Goal: Transaction & Acquisition: Purchase product/service

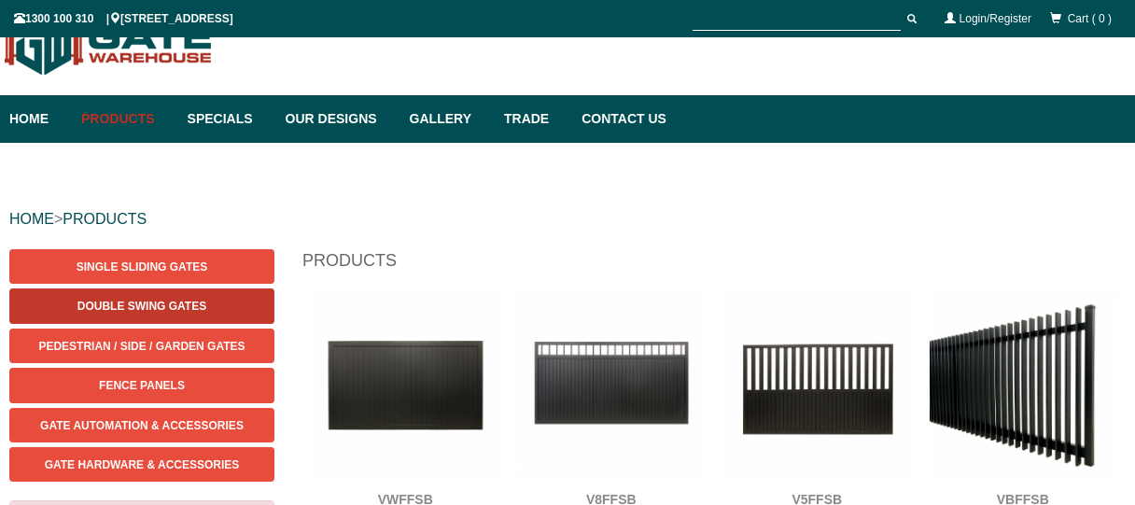
scroll to position [47, 0]
click at [150, 307] on span "Double Swing Gates" at bounding box center [141, 306] width 129 height 13
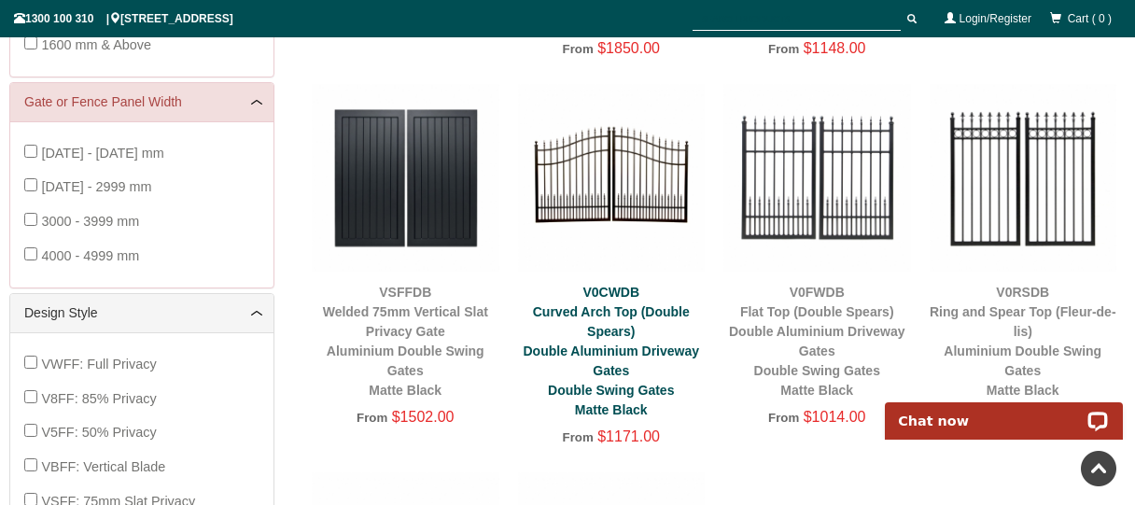
click at [612, 348] on link "V0CWDB Curved Arch Top (Double Spears) Double Aluminium Driveway Gates Double S…" at bounding box center [611, 351] width 176 height 133
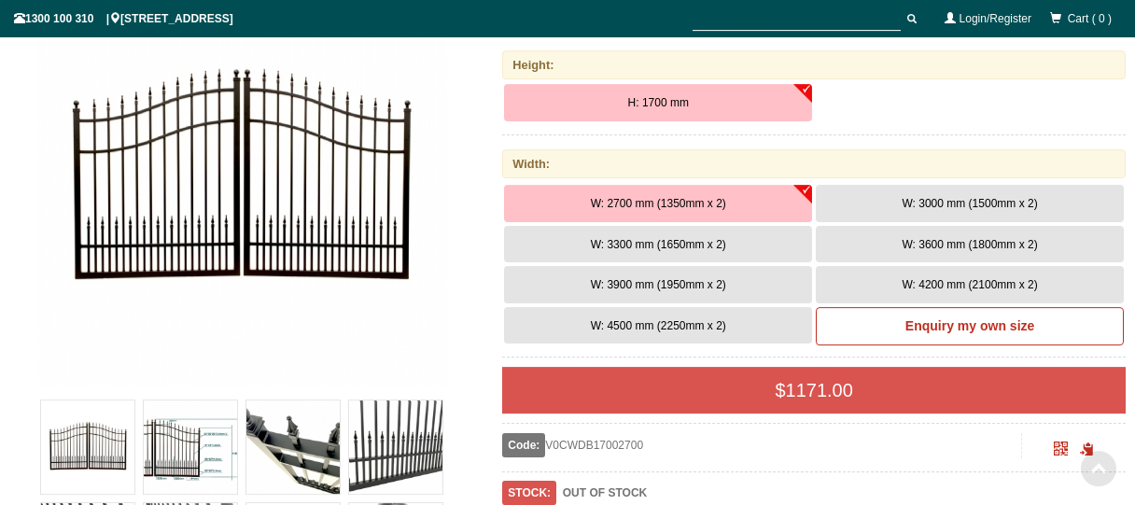
scroll to position [344, 0]
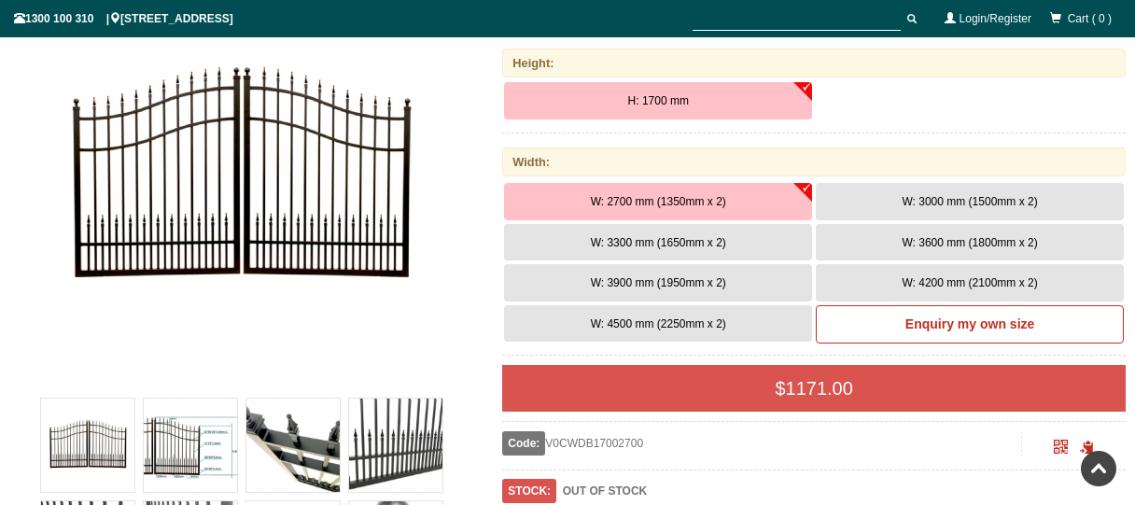
click at [978, 201] on span "W: 3000 mm (1500mm x 2)" at bounding box center [969, 201] width 135 height 13
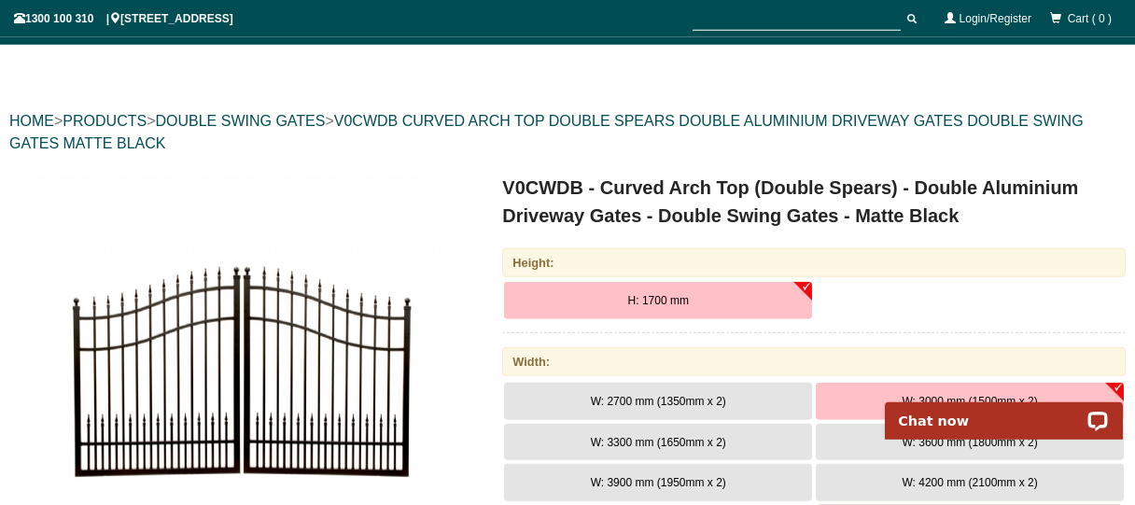
scroll to position [0, 0]
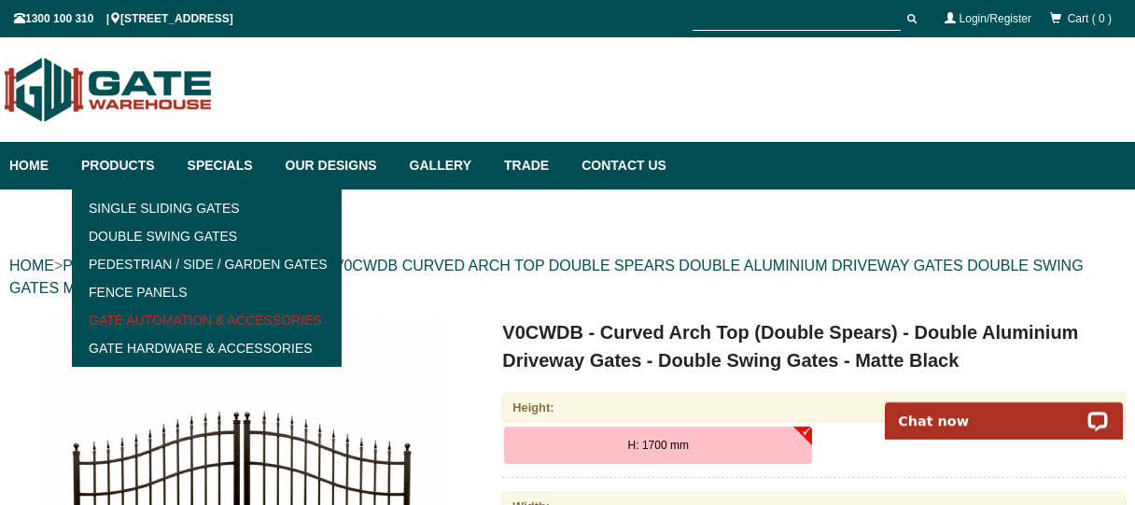
click at [167, 318] on link "Gate Automation & Accessories" at bounding box center [206, 320] width 259 height 28
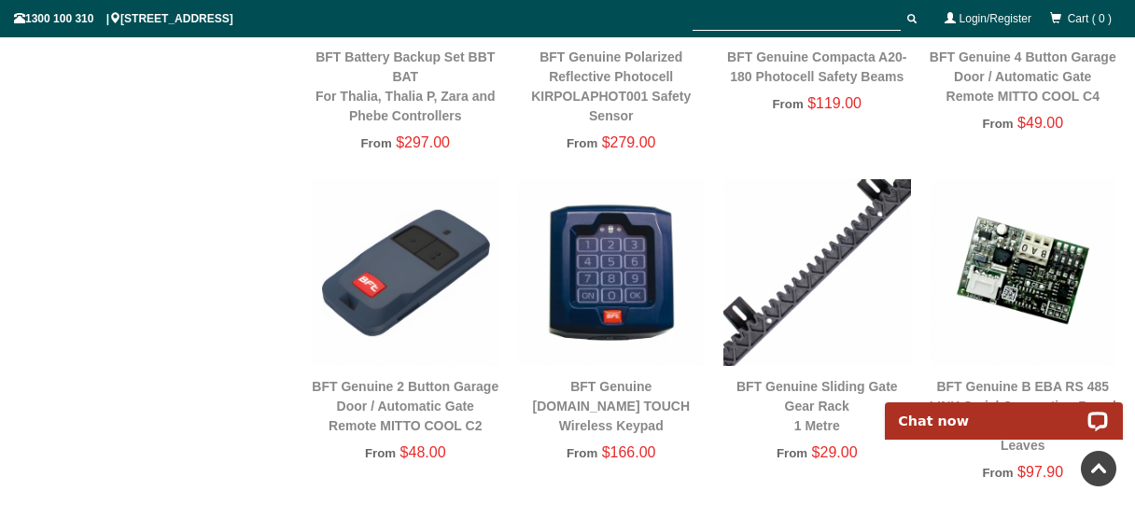
scroll to position [1735, 0]
